Goal: Task Accomplishment & Management: Manage account settings

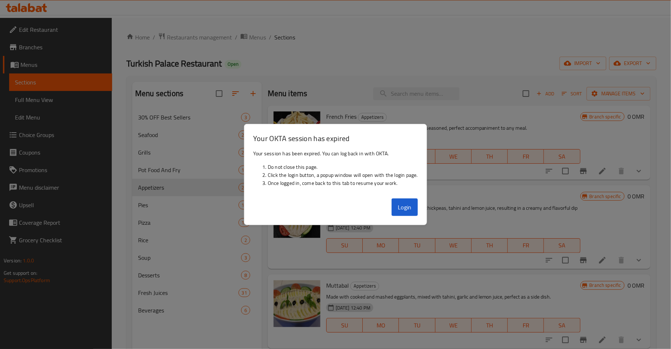
scroll to position [1, 0]
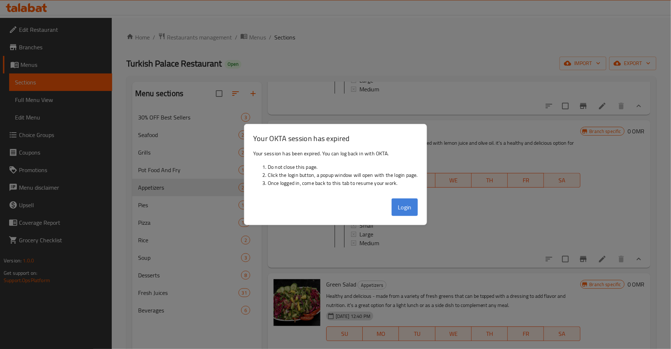
click at [408, 210] on button "Login" at bounding box center [405, 207] width 26 height 18
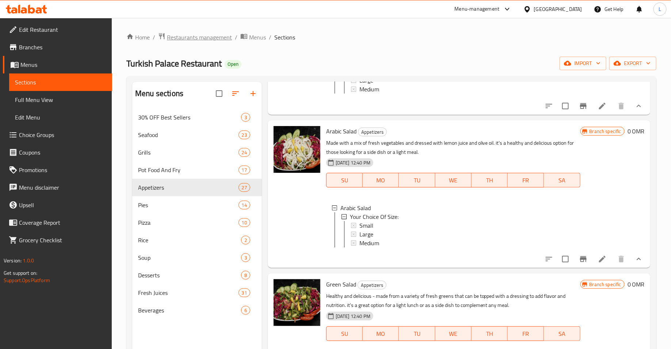
click at [197, 35] on span "Restaurants management" at bounding box center [199, 37] width 65 height 9
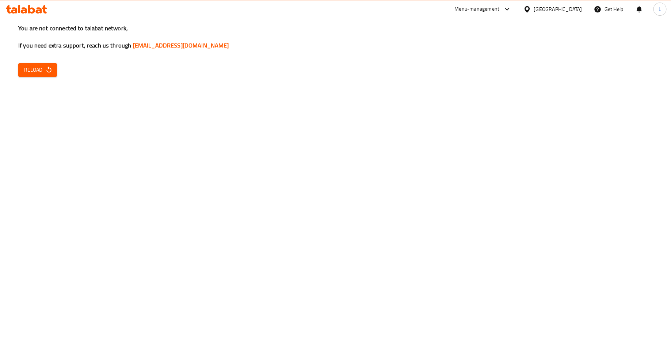
click at [30, 72] on span "Reload" at bounding box center [37, 69] width 27 height 9
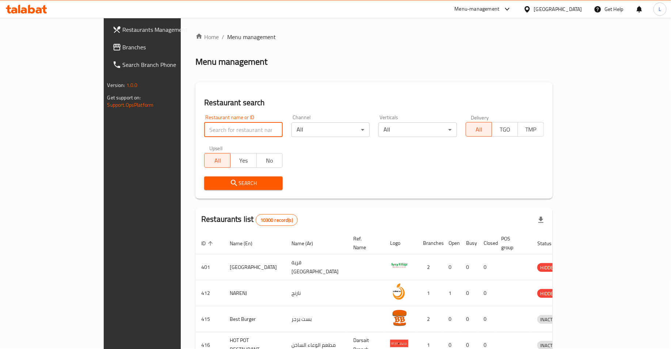
click at [204, 125] on input "search" at bounding box center [243, 129] width 79 height 15
type input "mandi time"
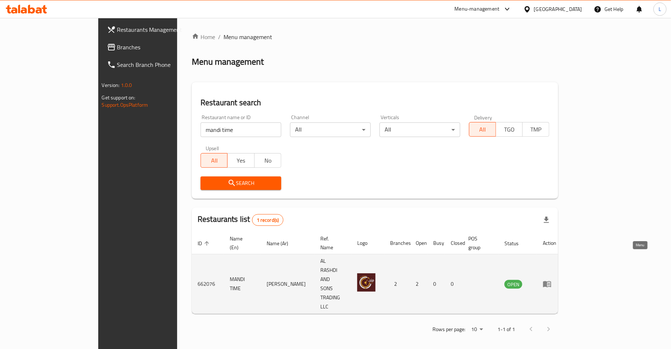
click at [552, 281] on icon "enhanced table" at bounding box center [547, 284] width 8 height 6
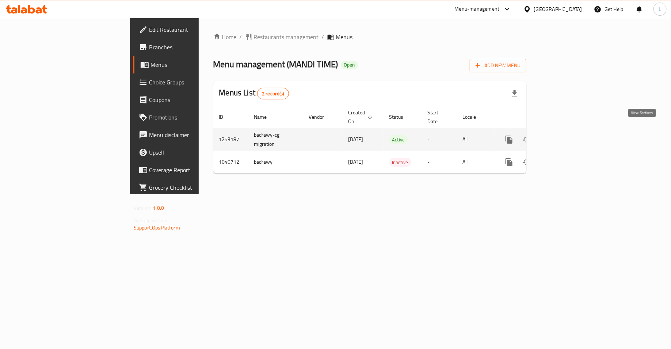
click at [567, 135] on icon "enhanced table" at bounding box center [562, 139] width 9 height 9
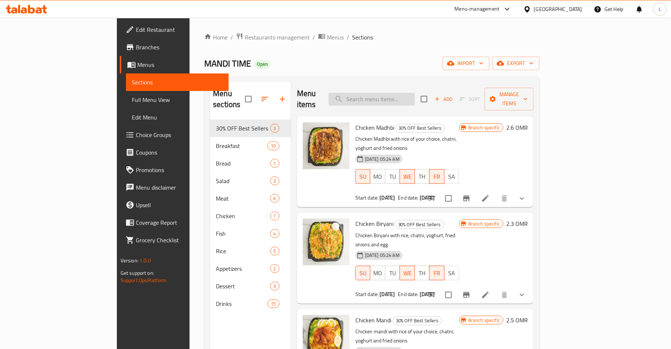
click at [415, 95] on input "search" at bounding box center [372, 99] width 86 height 13
paste input "Small plate grill"
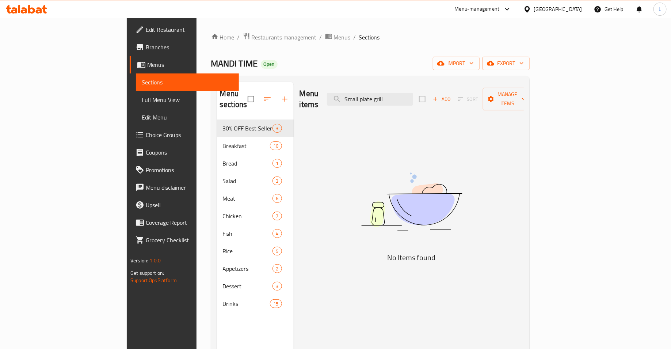
type input "Small plate grill"
